Goal: Task Accomplishment & Management: Use online tool/utility

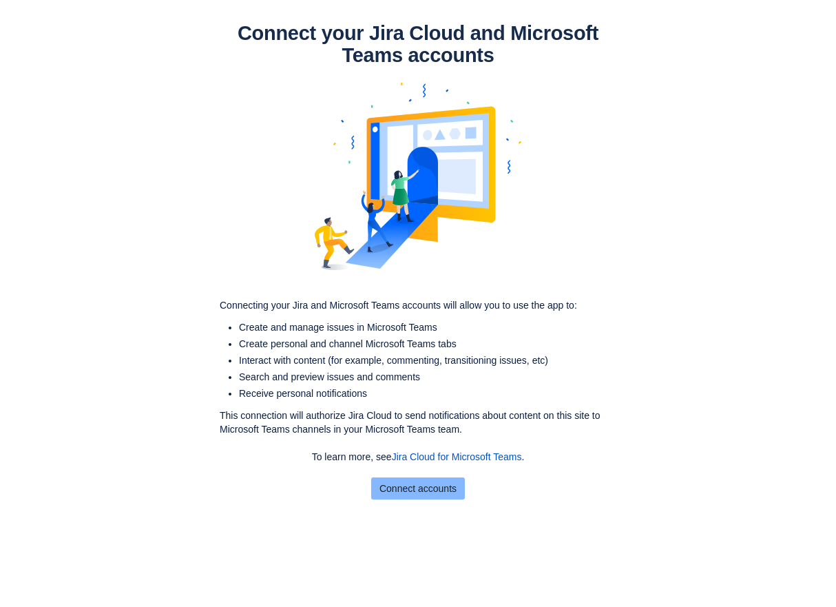
click at [408, 492] on span "Connect accounts" at bounding box center [417, 488] width 77 height 22
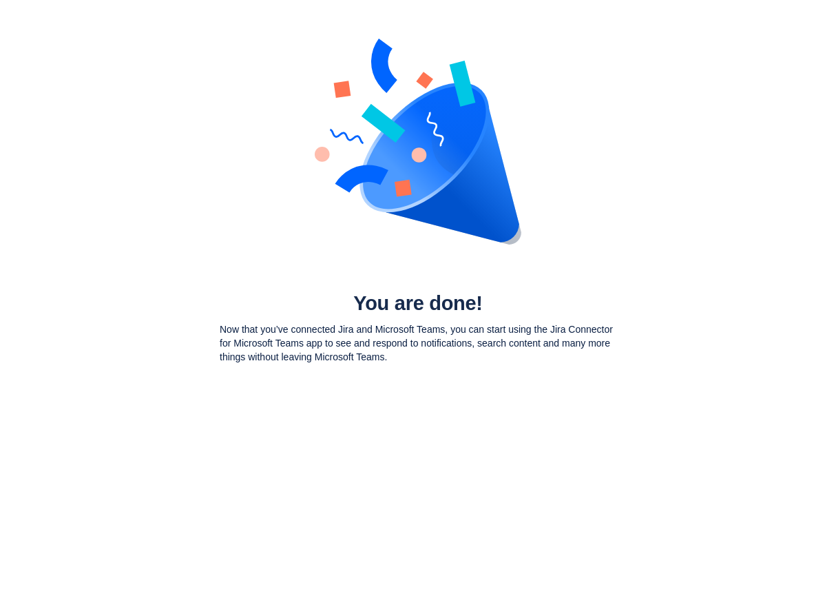
click at [377, 354] on p "Now that you’ve connected Jira and Microsoft Teams, you can start using the Jir…" at bounding box center [418, 342] width 397 height 41
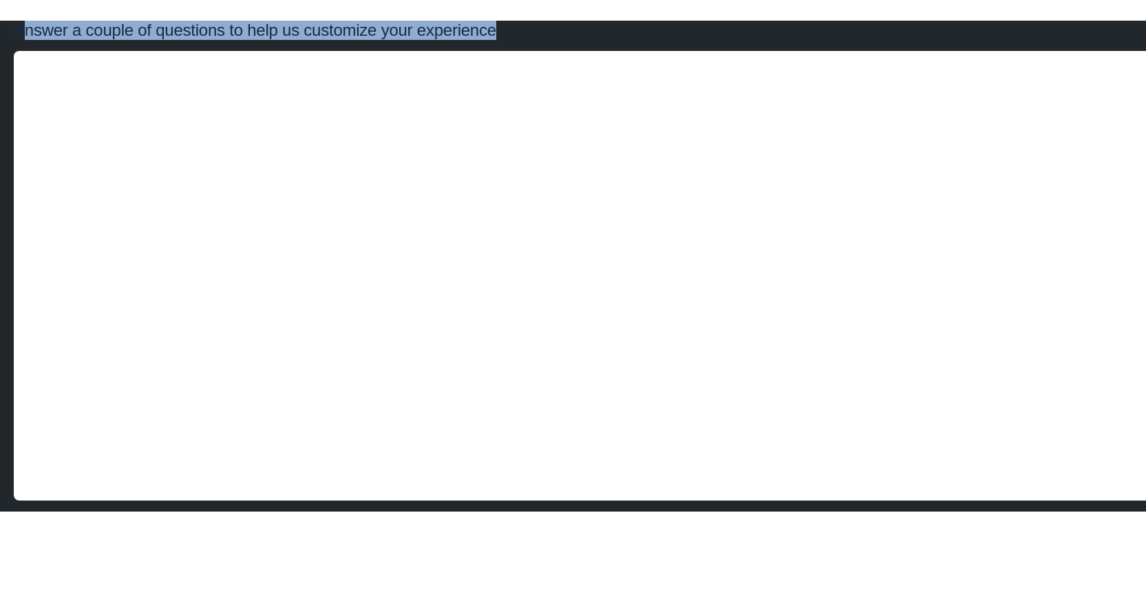
drag, startPoint x: 491, startPoint y: 36, endPoint x: 22, endPoint y: 24, distance: 469.0
click at [22, 24] on div "Answer a couple of questions to help us customize your experience" at bounding box center [573, 30] width 1119 height 19
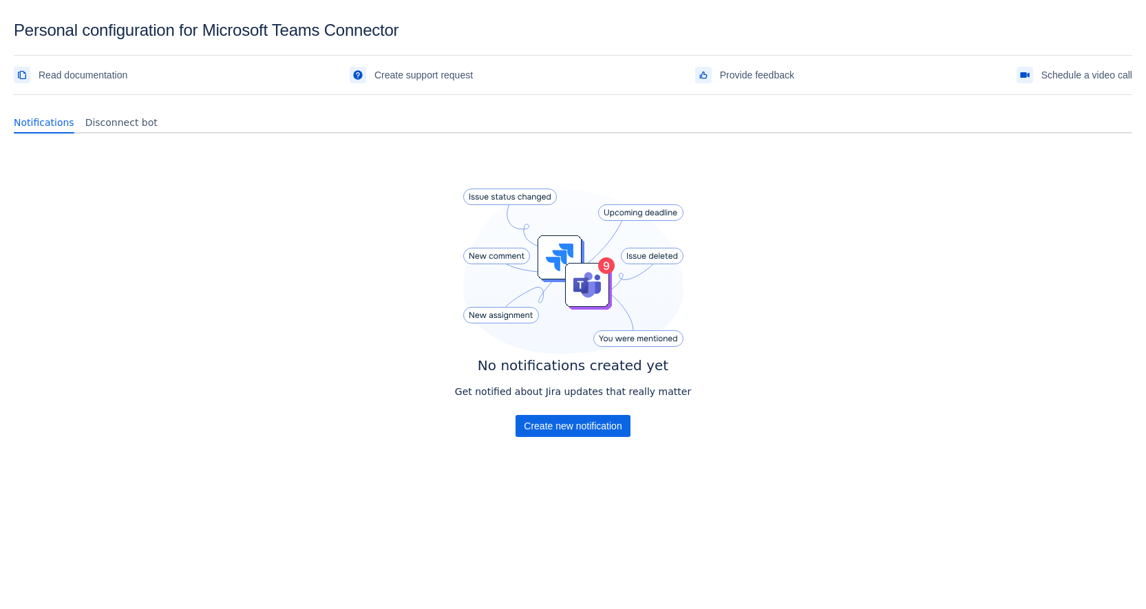
click at [399, 238] on div "No notifications created yet Get notified about Jira updates that really matter…" at bounding box center [573, 332] width 1119 height 375
click at [558, 429] on span "Create new notification" at bounding box center [573, 426] width 98 height 22
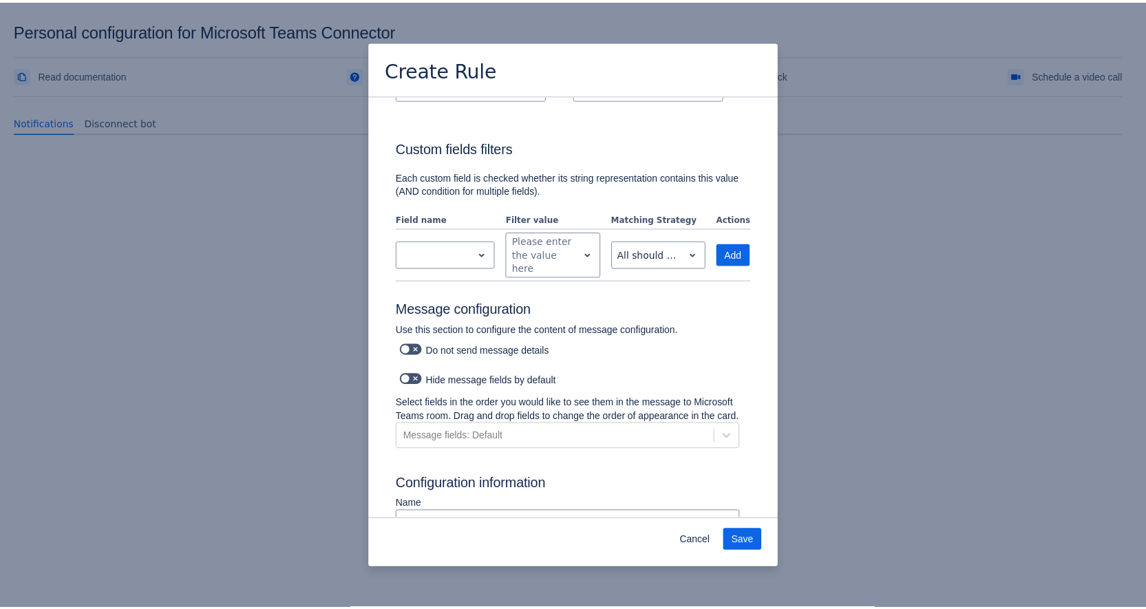
scroll to position [538, 0]
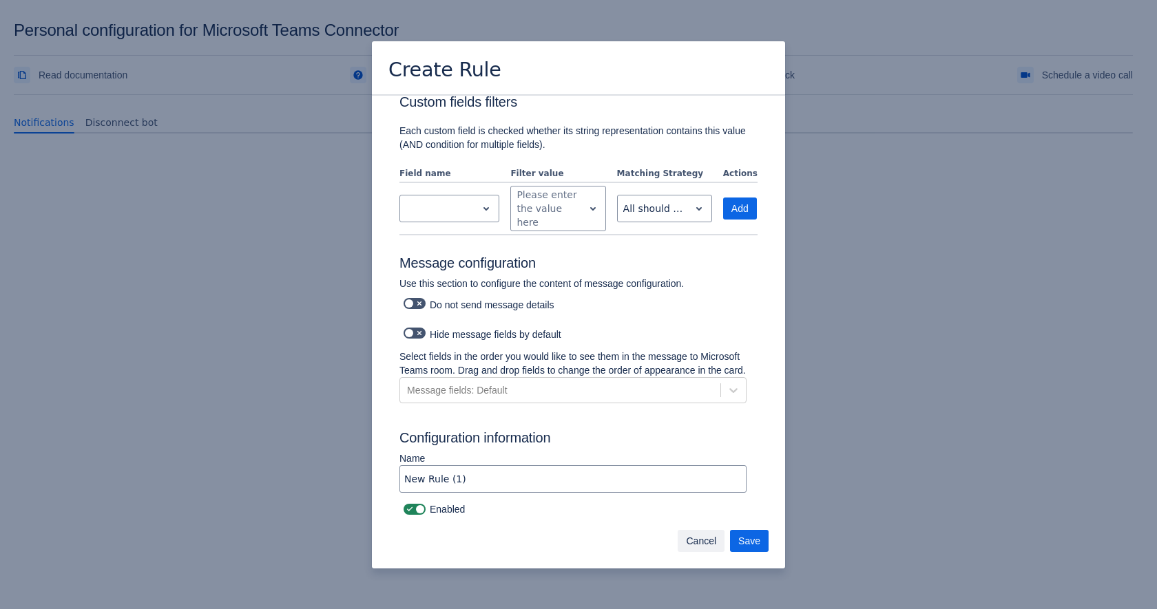
click at [700, 539] on span "Cancel" at bounding box center [701, 541] width 30 height 22
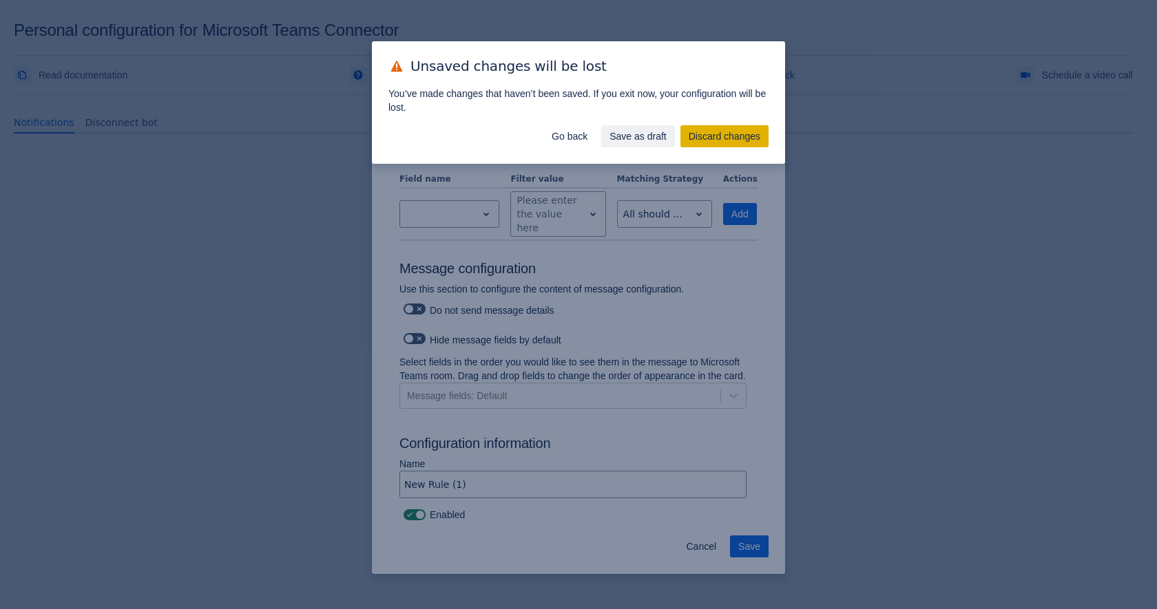
click at [702, 134] on span "Discard changes" at bounding box center [725, 136] width 72 height 22
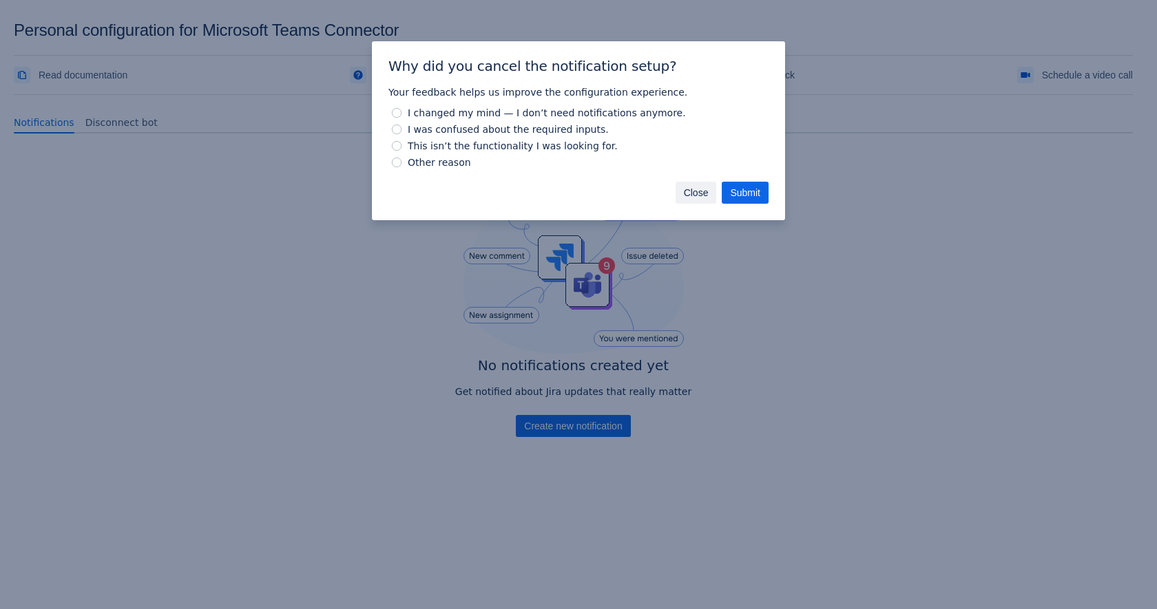
click at [693, 194] on span "Close" at bounding box center [696, 193] width 25 height 22
